Goal: Information Seeking & Learning: Compare options

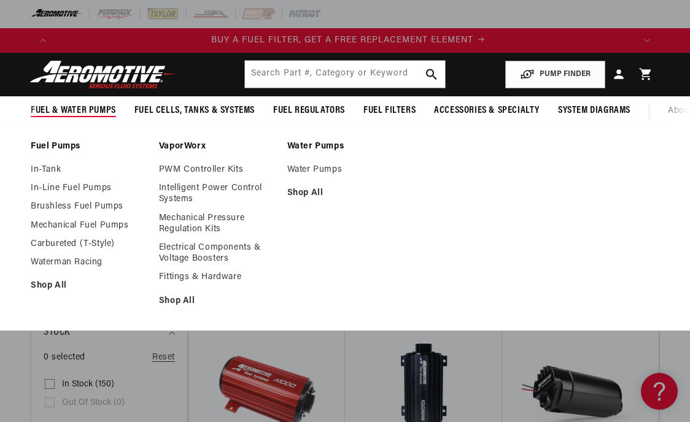
scroll to position [0, 580]
click at [45, 176] on link "In-Tank" at bounding box center [89, 170] width 116 height 11
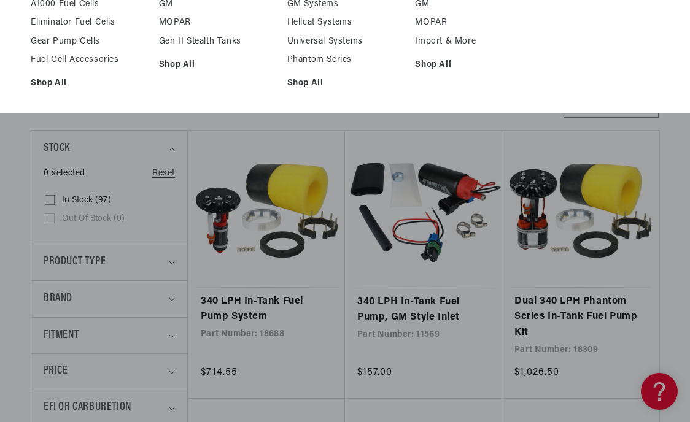
scroll to position [0, 580]
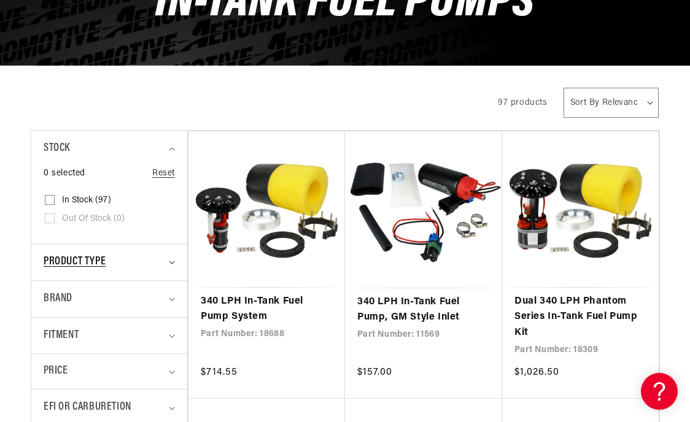
click at [120, 271] on div "Product type" at bounding box center [104, 263] width 121 height 18
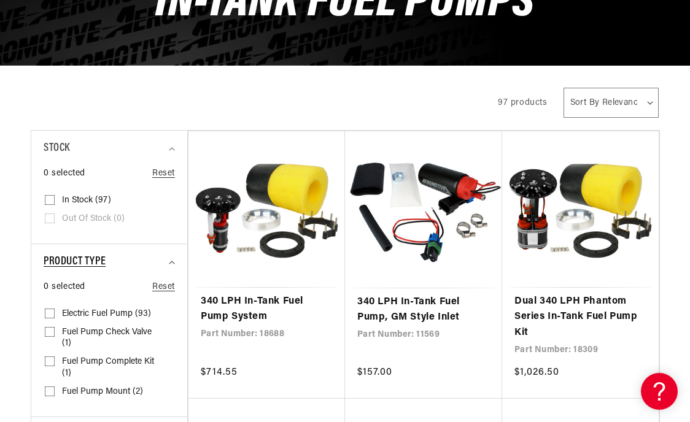
scroll to position [0, 1159]
click at [49, 321] on input "Electric Fuel Pump (93) Electric Fuel Pump (93 products)" at bounding box center [50, 316] width 10 height 10
checkbox input "true"
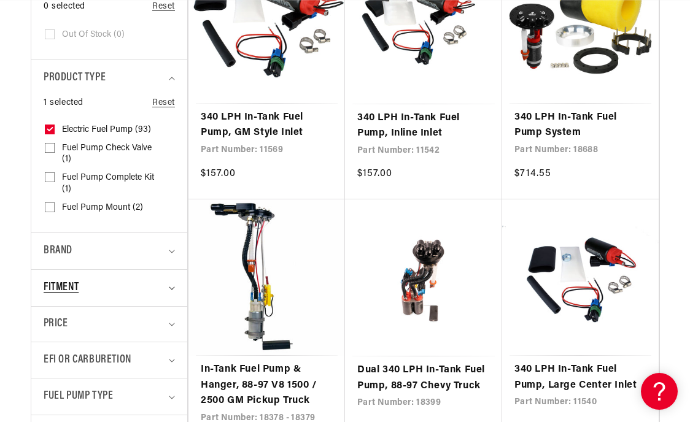
click at [107, 297] on div "Fitment" at bounding box center [104, 288] width 121 height 18
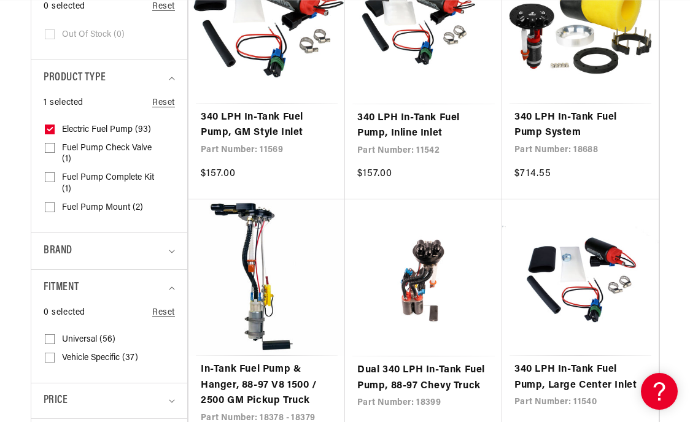
click at [83, 363] on span "Vehicle Specific (37)" at bounding box center [100, 358] width 76 height 11
click at [55, 363] on input "Vehicle Specific (37) Vehicle Specific (37 products)" at bounding box center [50, 361] width 10 height 10
checkbox input "true"
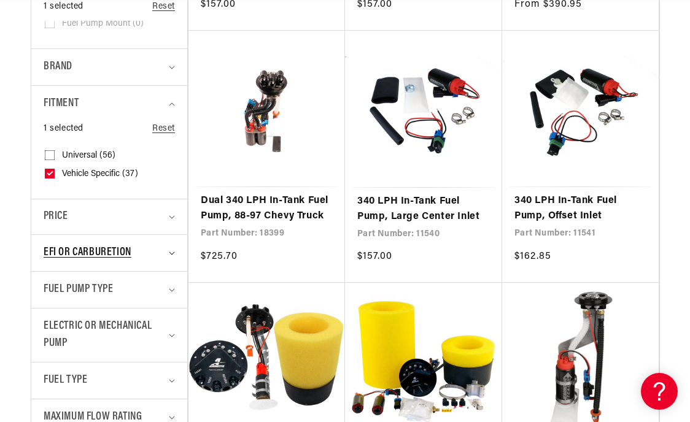
scroll to position [0, 1739]
click at [139, 262] on div "EFI or Carburetion" at bounding box center [104, 253] width 121 height 18
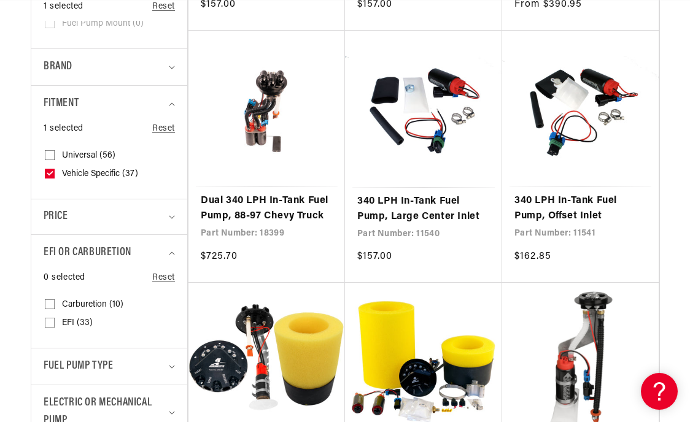
click at [77, 329] on span "EFI (33)" at bounding box center [77, 323] width 31 height 11
click at [55, 330] on input "EFI (33) EFI (33 products)" at bounding box center [50, 326] width 10 height 10
checkbox input "true"
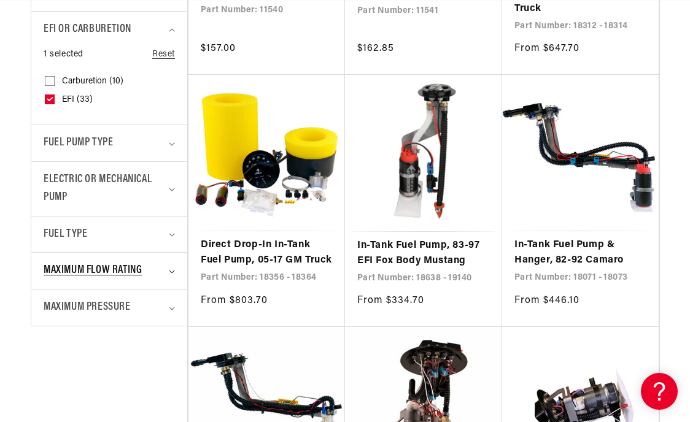
scroll to position [798, 0]
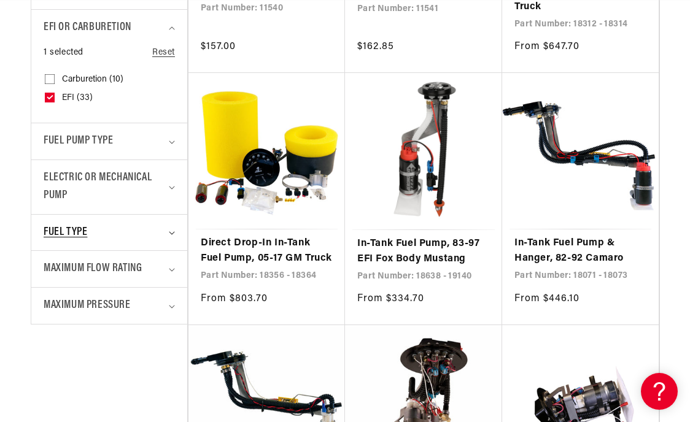
click at [120, 242] on div "Fuel Type" at bounding box center [104, 233] width 121 height 18
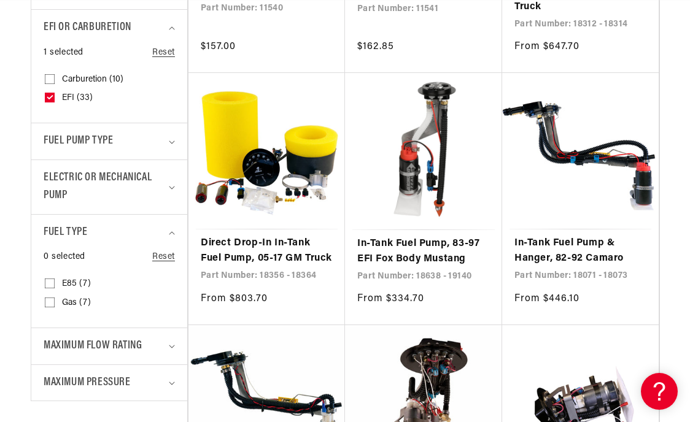
scroll to position [0, 580]
click at [72, 306] on label "Gas (7) Gas (7 products)" at bounding box center [106, 303] width 122 height 18
click at [55, 306] on input "Gas (7) Gas (7 products)" at bounding box center [50, 305] width 10 height 10
checkbox input "true"
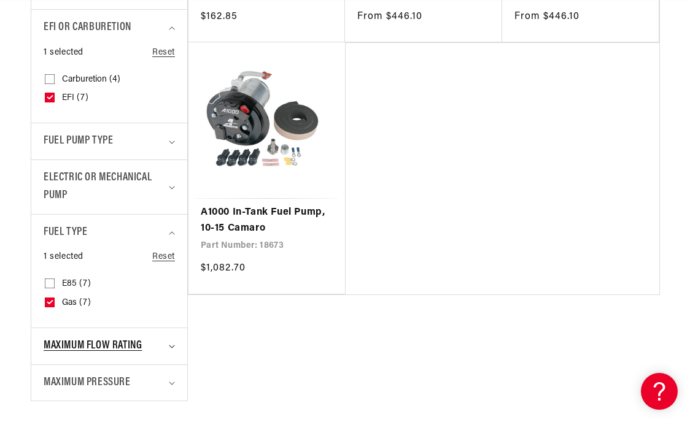
click at [138, 356] on span "Maximum Flow Rating" at bounding box center [93, 347] width 98 height 18
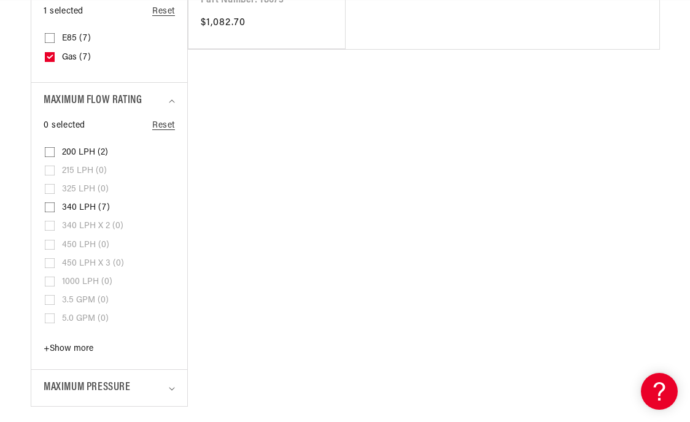
click at [72, 354] on span "+ Show more" at bounding box center [69, 349] width 50 height 9
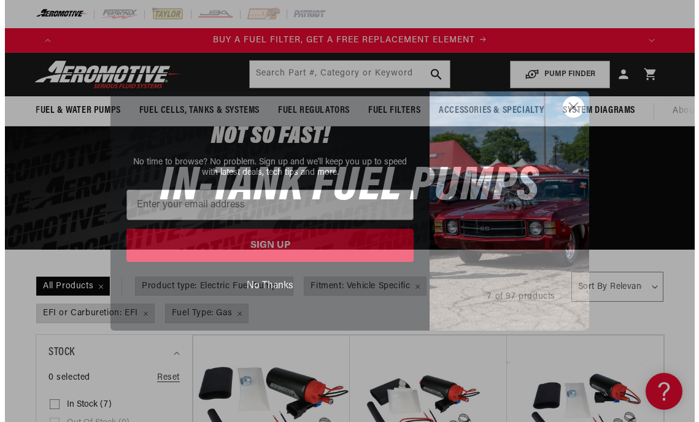
scroll to position [0, 589]
